Goal: Task Accomplishment & Management: Manage account settings

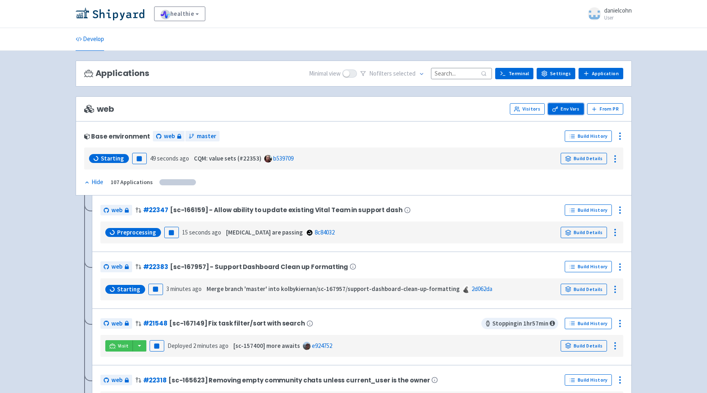
click at [566, 111] on link "Env Vars" at bounding box center [566, 108] width 36 height 11
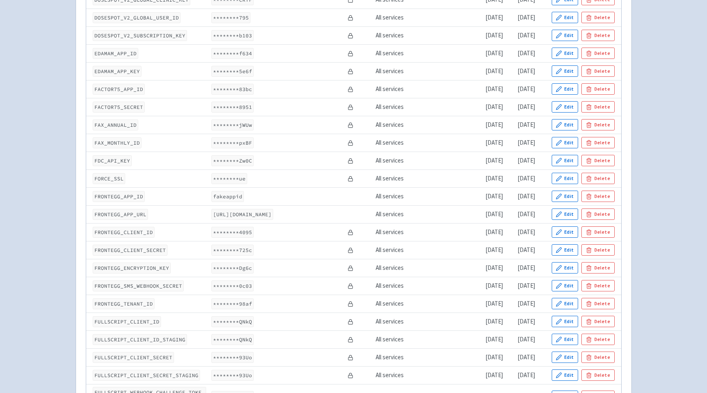
scroll to position [781, 0]
click at [567, 309] on button "Edit" at bounding box center [565, 302] width 27 height 11
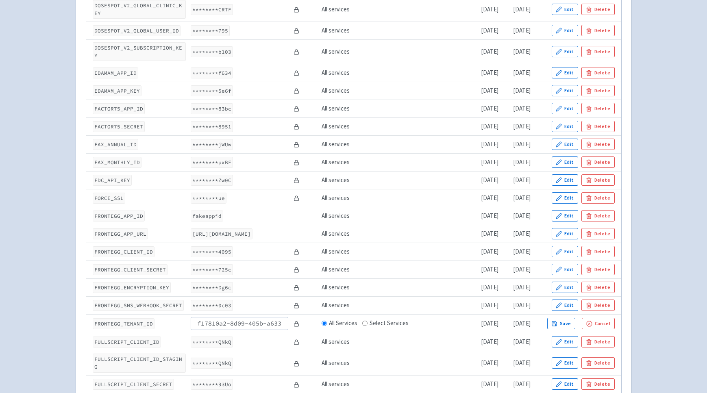
scroll to position [0, 48]
type input "f17810a2-8d09-405b-a633-eebfb54ad427"
click at [576, 318] on button "Save" at bounding box center [561, 323] width 28 height 11
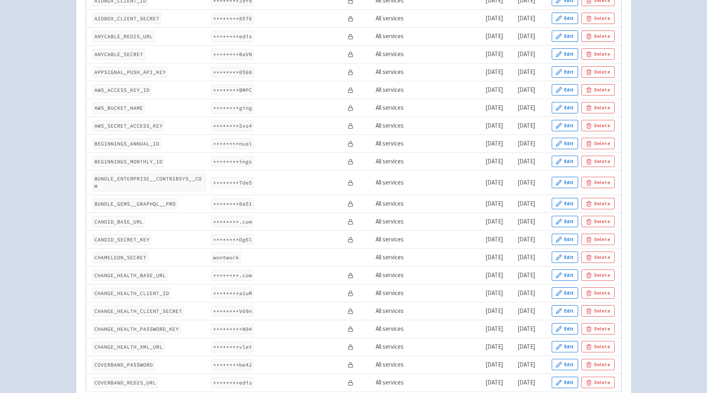
scroll to position [0, 0]
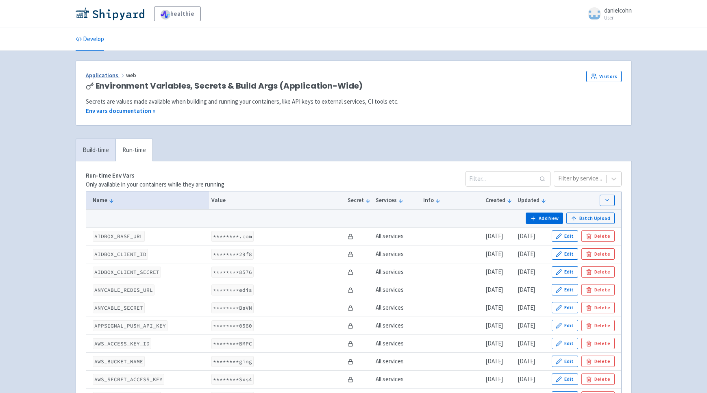
click at [111, 79] on link "Applications" at bounding box center [106, 75] width 40 height 7
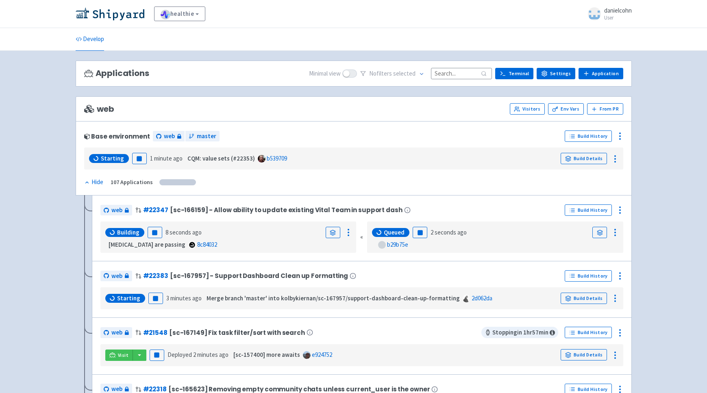
click at [446, 71] on input at bounding box center [461, 73] width 61 height 11
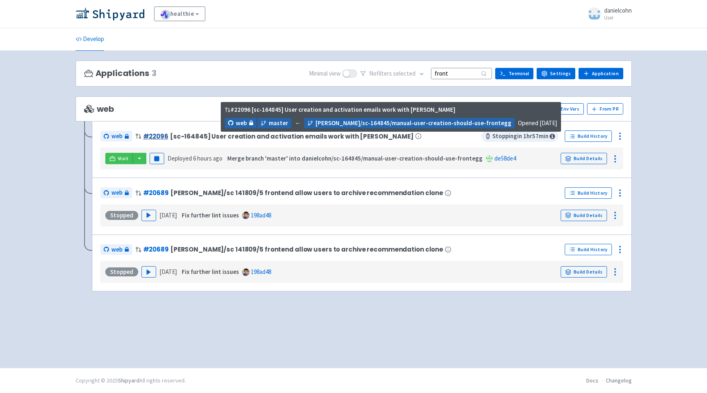
type input "front"
click at [153, 135] on link "# 22096" at bounding box center [155, 136] width 25 height 9
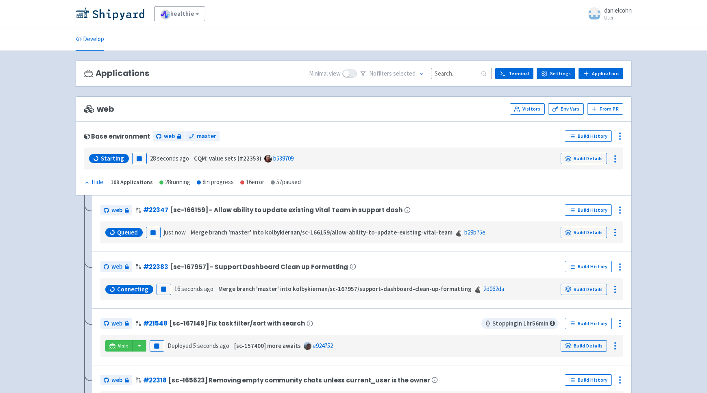
click at [471, 77] on input at bounding box center [461, 73] width 61 height 11
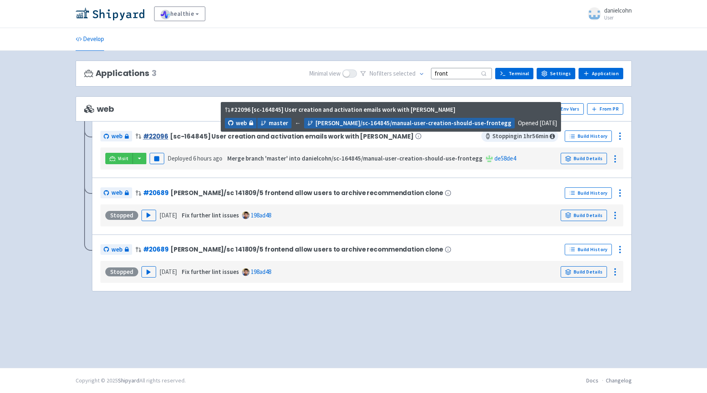
type input "front"
click at [160, 137] on link "# 22096" at bounding box center [155, 136] width 25 height 9
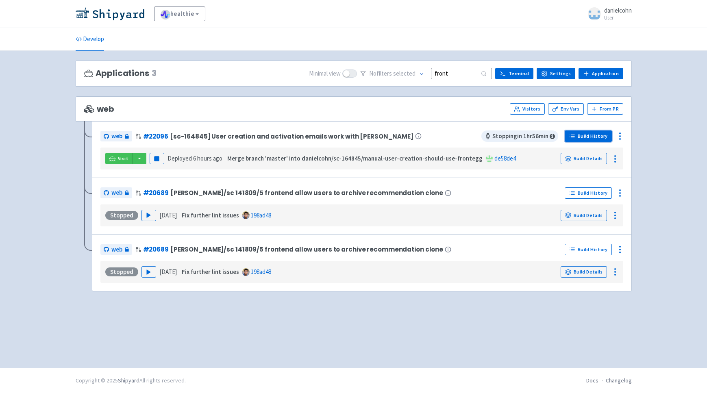
click at [575, 132] on link "Build History" at bounding box center [588, 136] width 47 height 11
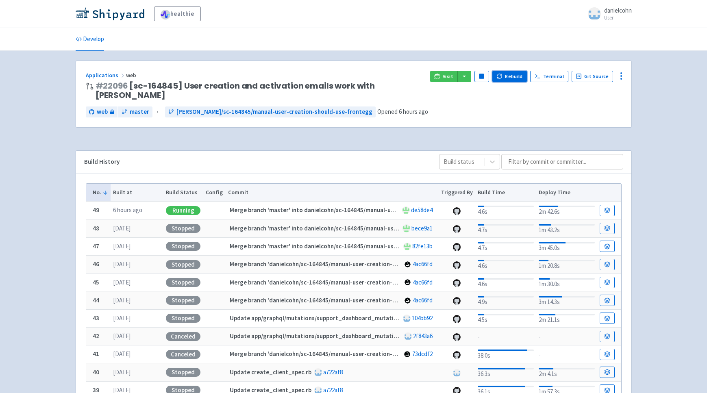
click at [519, 74] on button "Rebuild" at bounding box center [510, 76] width 35 height 11
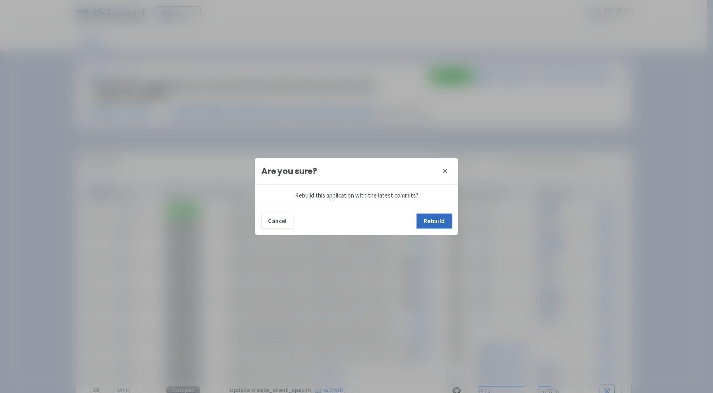
click at [434, 221] on button "Rebuild" at bounding box center [434, 221] width 35 height 15
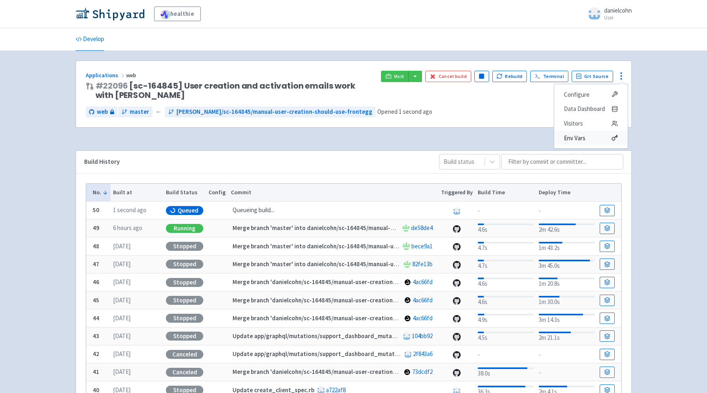
click at [587, 137] on span "Env Vars" at bounding box center [591, 138] width 54 height 11
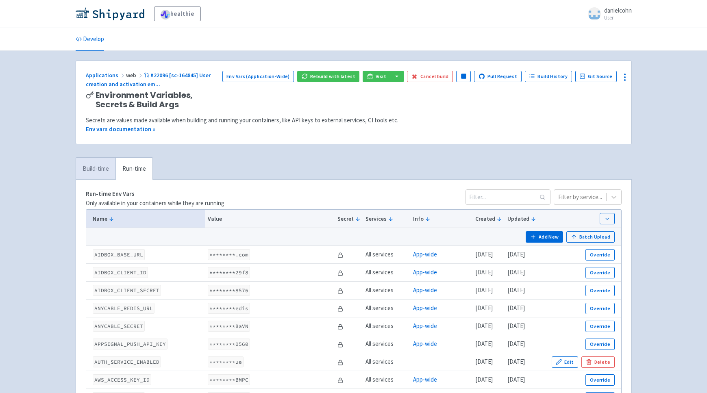
click at [95, 165] on link "Build-time" at bounding box center [95, 169] width 39 height 22
click at [96, 166] on link "Build-time" at bounding box center [95, 169] width 39 height 22
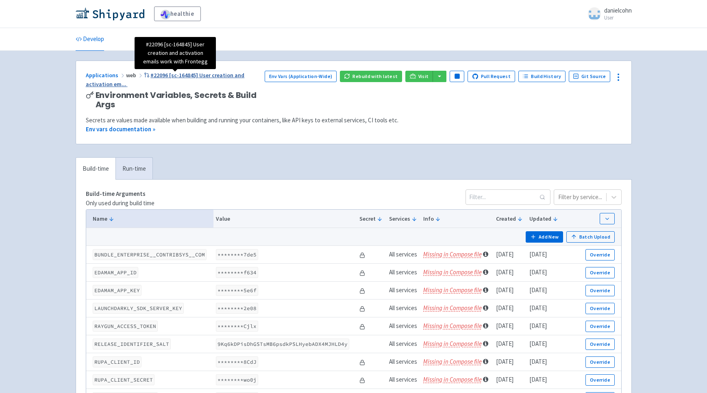
click at [245, 74] on span "#22096 [sc-164845] User creation and activation em ..." at bounding box center [165, 80] width 159 height 17
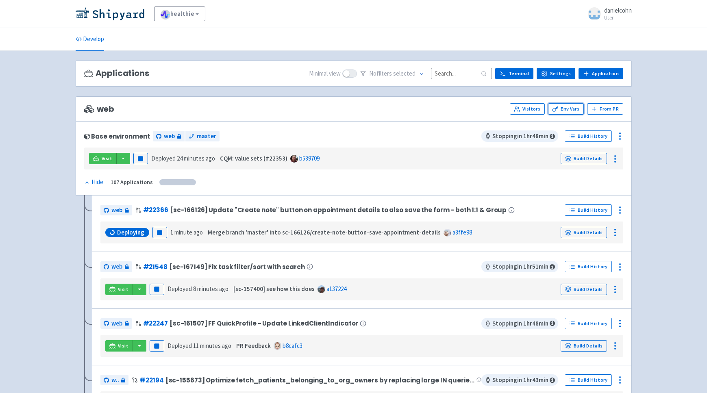
click at [556, 106] on link "Env Vars" at bounding box center [566, 108] width 36 height 11
click at [444, 75] on input at bounding box center [461, 73] width 61 height 11
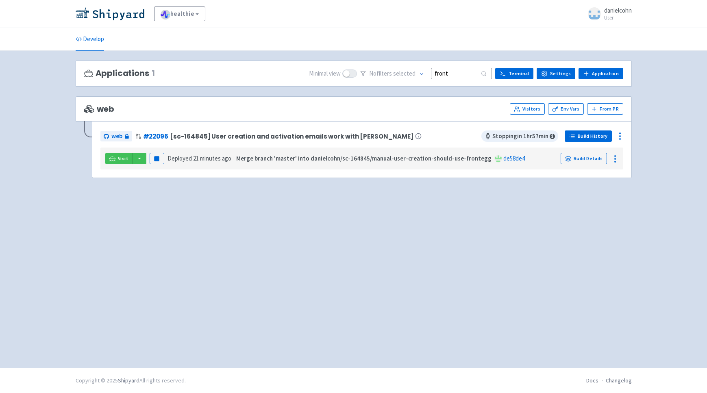
type input "front"
click at [576, 139] on icon at bounding box center [572, 136] width 6 height 6
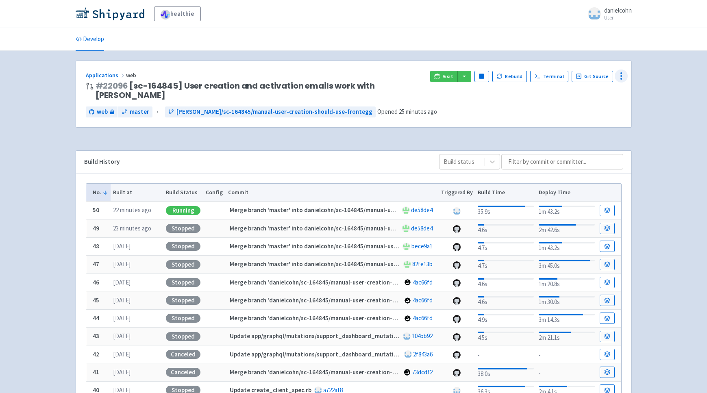
click at [622, 76] on icon at bounding box center [622, 76] width 10 height 10
click at [578, 137] on span "Env Vars" at bounding box center [575, 138] width 22 height 11
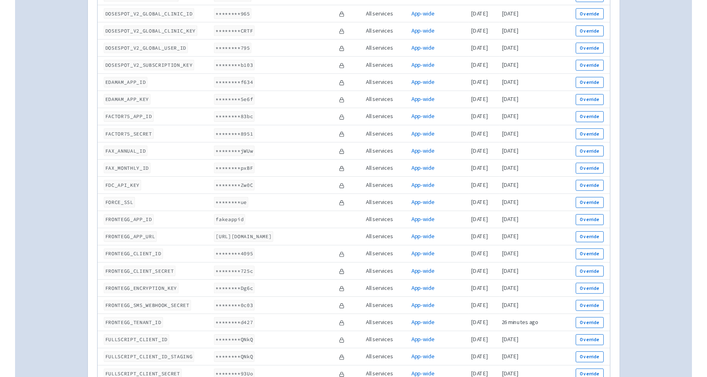
scroll to position [807, 0]
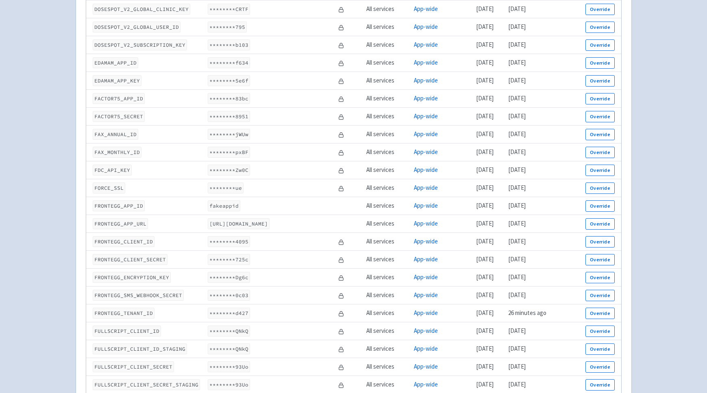
click at [123, 203] on code "FRONTEGG_APP_ID" at bounding box center [119, 206] width 52 height 11
copy code "FRONTEGG_APP_ID"
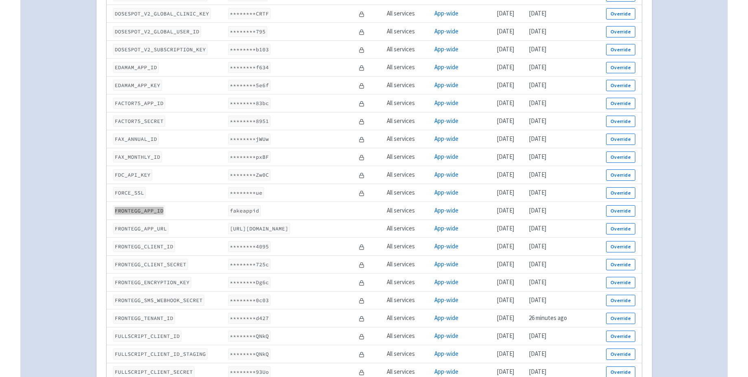
scroll to position [801, 0]
